Goal: Complete application form

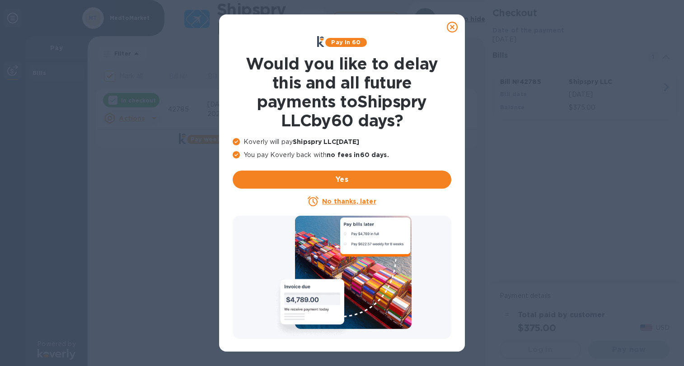
click at [344, 205] on u "No thanks, later" at bounding box center [349, 201] width 54 height 7
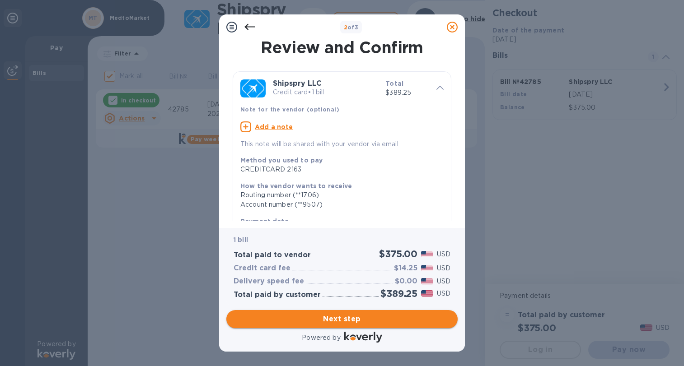
click at [340, 318] on span "Next step" at bounding box center [341, 319] width 217 height 11
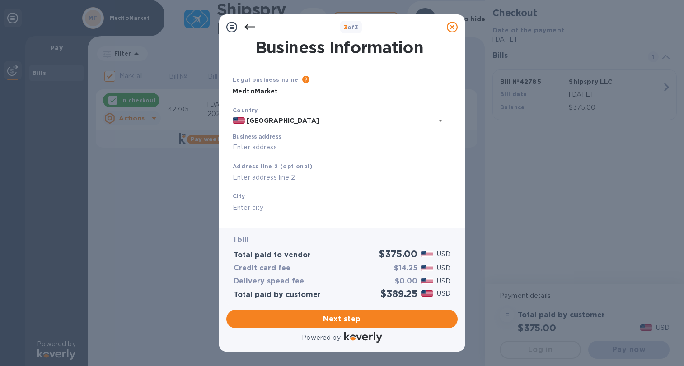
click at [337, 154] on input "Business address" at bounding box center [339, 148] width 213 height 14
type input "[STREET_ADDRESS]"
click at [320, 183] on input "text" at bounding box center [339, 178] width 213 height 14
type input "[STREET_ADDRESS]"
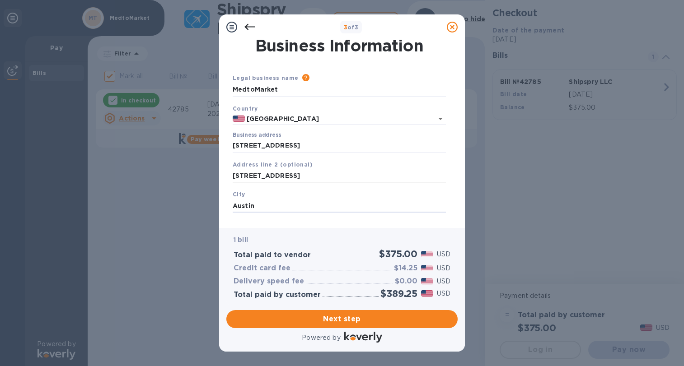
type input "Austin"
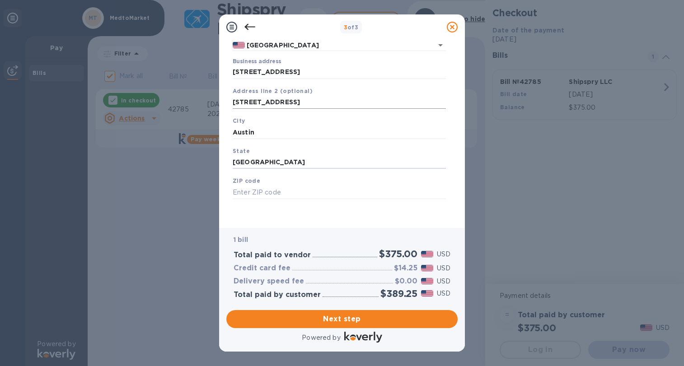
type input "[GEOGRAPHIC_DATA]"
type input "78744"
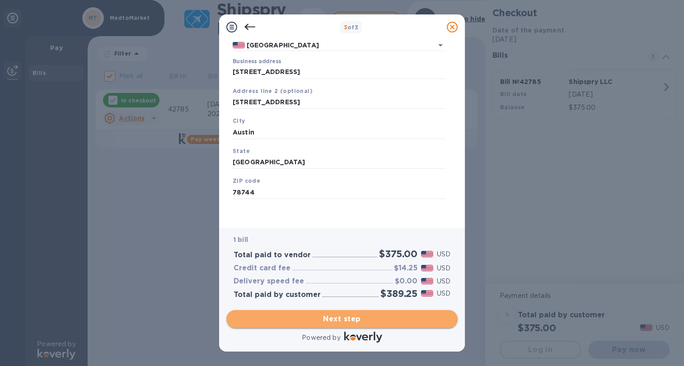
click at [337, 323] on span "Next step" at bounding box center [341, 319] width 217 height 11
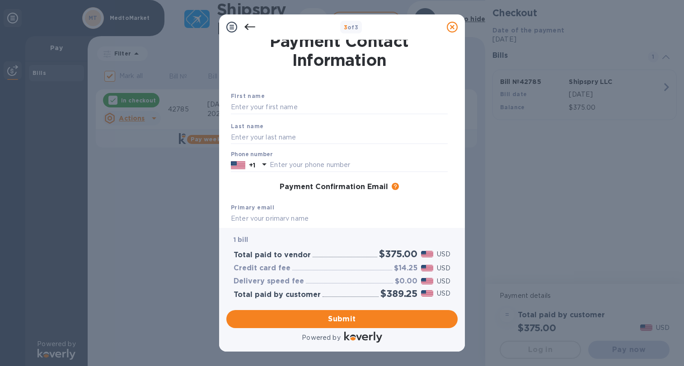
scroll to position [0, 0]
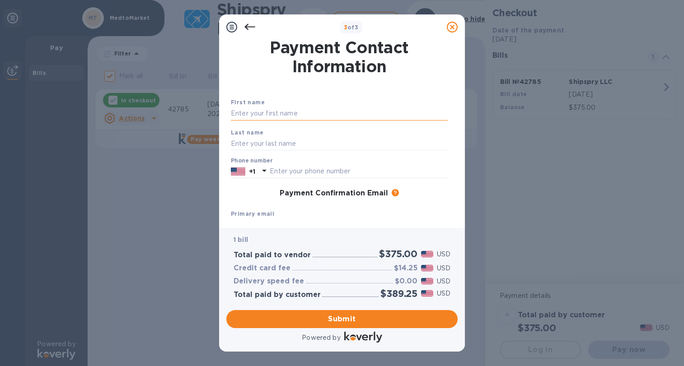
click at [306, 117] on input "text" at bounding box center [339, 114] width 217 height 14
type input "[PERSON_NAME]"
type input "5129009633"
type input "[EMAIL_ADDRESS][DOMAIN_NAME]"
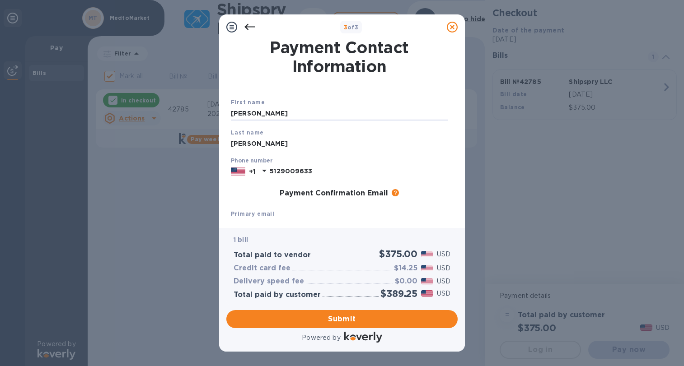
click at [338, 178] on input "5129009633" at bounding box center [359, 172] width 178 height 14
type input "5125693774"
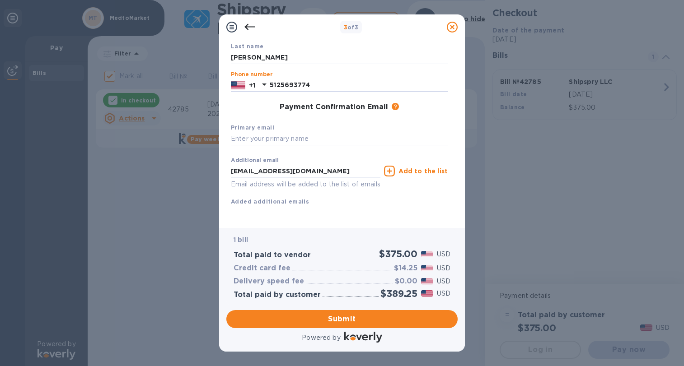
scroll to position [109, 0]
click at [335, 322] on span "Submit" at bounding box center [341, 319] width 217 height 11
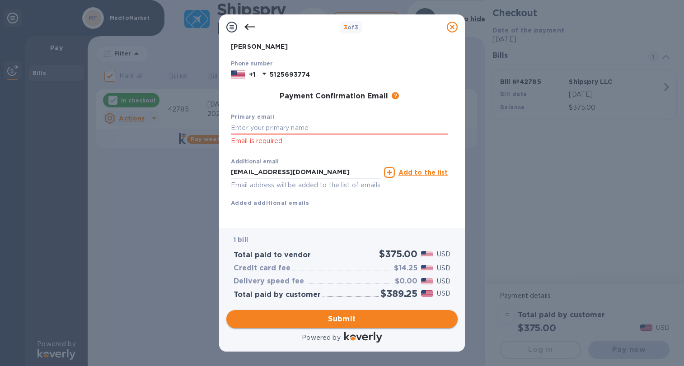
scroll to position [121, 0]
click at [293, 129] on input "text" at bounding box center [339, 128] width 217 height 14
type input "[EMAIL_ADDRESS][DOMAIN_NAME]"
click at [336, 322] on span "Submit" at bounding box center [341, 319] width 217 height 11
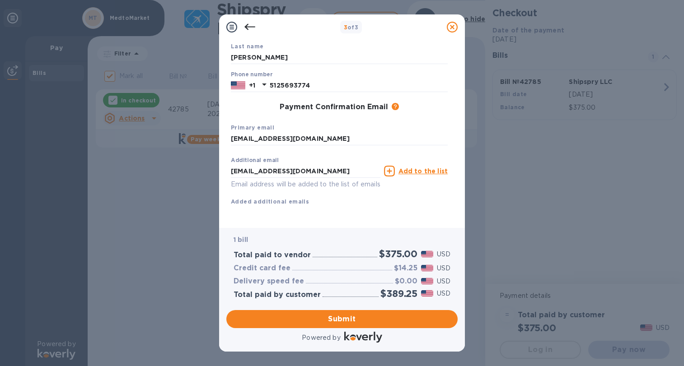
scroll to position [0, 0]
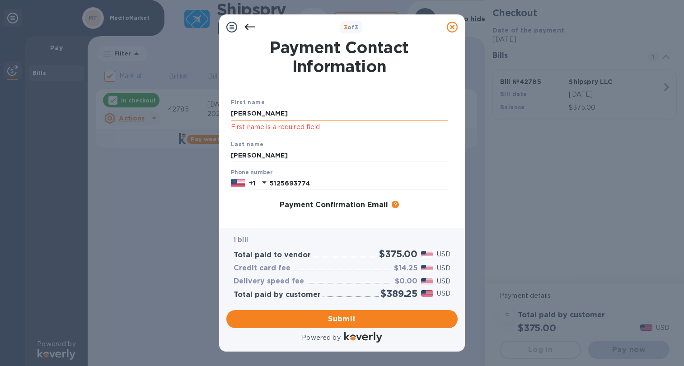
click at [278, 117] on input "[PERSON_NAME]" at bounding box center [339, 114] width 217 height 14
click at [265, 159] on input "[PERSON_NAME]" at bounding box center [339, 156] width 217 height 14
click at [261, 205] on div "Payment Confirmation Email The added email addresses will be used to send the p…" at bounding box center [339, 205] width 224 height 16
click at [259, 121] on input "[PERSON_NAME]" at bounding box center [339, 114] width 217 height 14
type input "A"
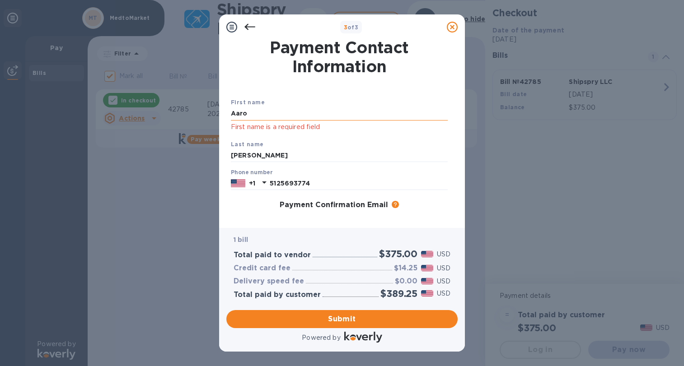
type input "[PERSON_NAME]"
click at [285, 89] on div "First name [PERSON_NAME] First name is a required field Last name Ali Phone num…" at bounding box center [339, 193] width 220 height 225
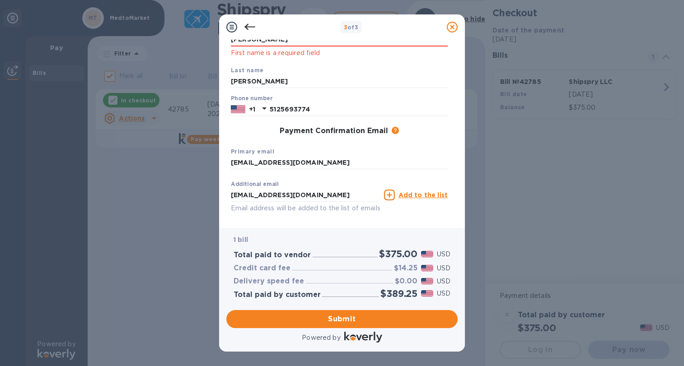
scroll to position [121, 0]
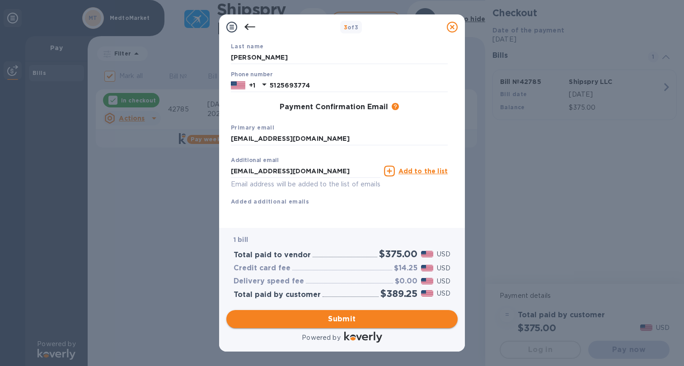
click at [338, 314] on span "Submit" at bounding box center [341, 319] width 217 height 11
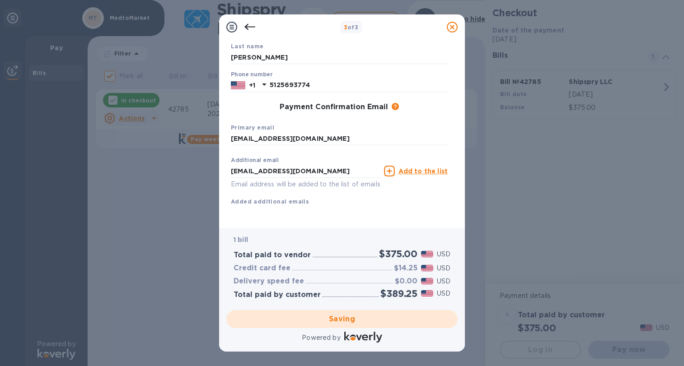
checkbox input "false"
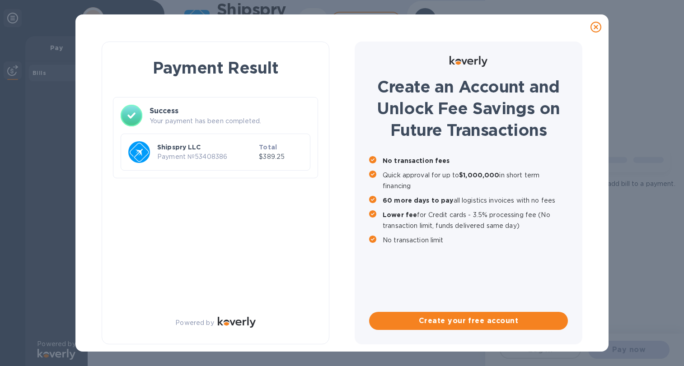
scroll to position [0, 0]
